Goal: Information Seeking & Learning: Learn about a topic

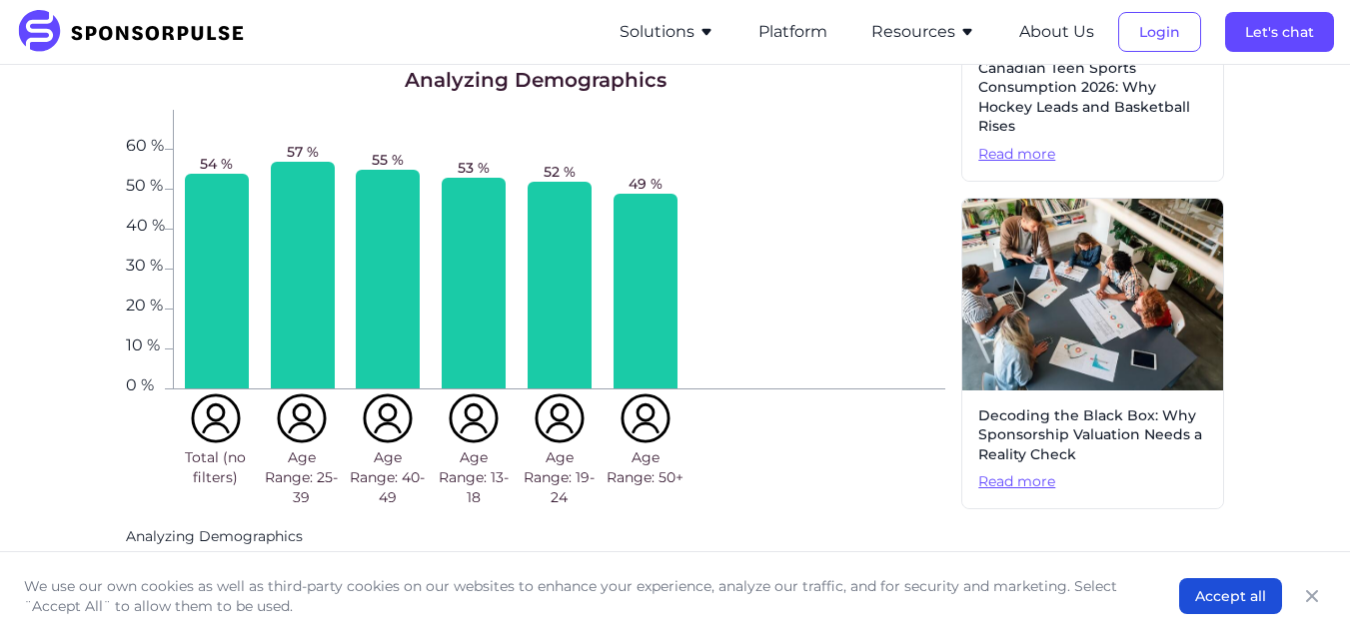
scroll to position [1058, 0]
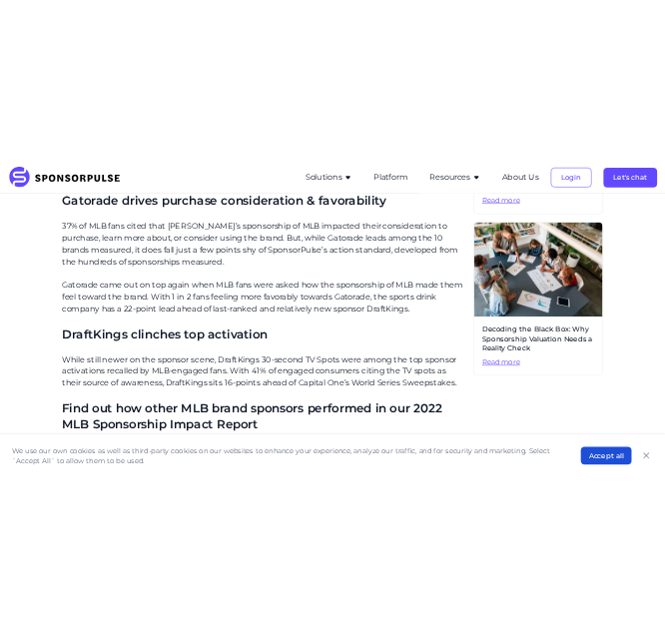
scroll to position [1134, 0]
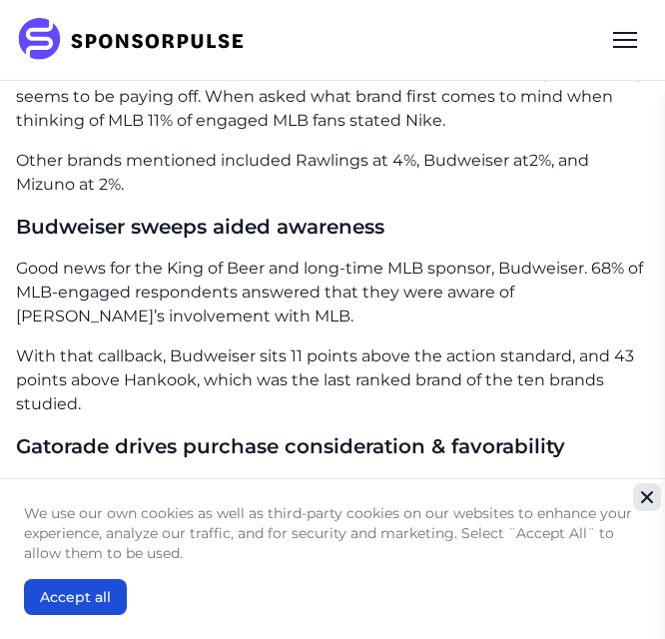
click at [642, 494] on icon "Close" at bounding box center [647, 498] width 12 height 12
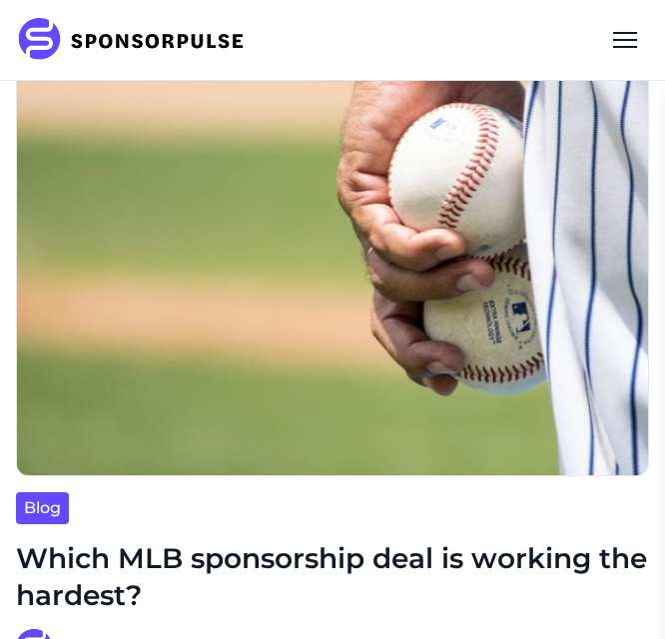
scroll to position [0, 0]
